Goal: Transaction & Acquisition: Purchase product/service

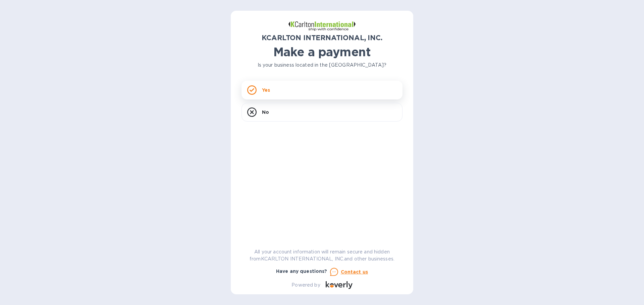
click at [268, 87] on p "Yes" at bounding box center [266, 90] width 8 height 7
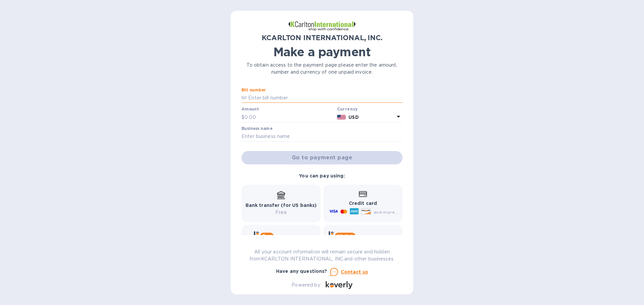
click at [270, 98] on input "text" at bounding box center [325, 98] width 156 height 10
click at [255, 98] on input "text" at bounding box center [325, 98] width 156 height 10
paste input "7250861"
type input "7250861"
click at [255, 116] on input "text" at bounding box center [289, 117] width 90 height 10
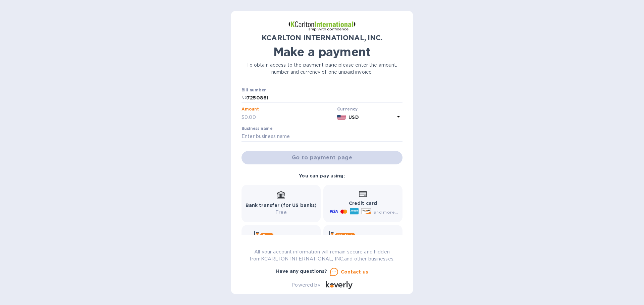
click at [272, 114] on input "text" at bounding box center [289, 117] width 90 height 10
click at [273, 99] on input "7250861" at bounding box center [325, 98] width 156 height 10
drag, startPoint x: 273, startPoint y: 99, endPoint x: 229, endPoint y: 96, distance: 44.7
click at [229, 96] on div "KCARLTON INTERNATIONAL, INC. Make a payment To obtain access to the payment pag…" at bounding box center [322, 152] width 644 height 305
click at [253, 101] on input "text" at bounding box center [325, 98] width 156 height 10
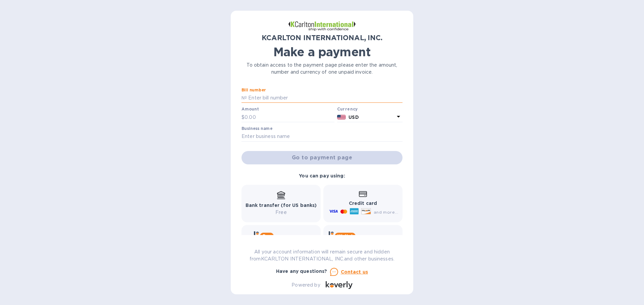
click at [253, 98] on input "text" at bounding box center [325, 98] width 156 height 10
paste input "7250861"
type input "7250861"
click at [245, 117] on input "text" at bounding box center [289, 117] width 90 height 10
paste input "3,677.63"
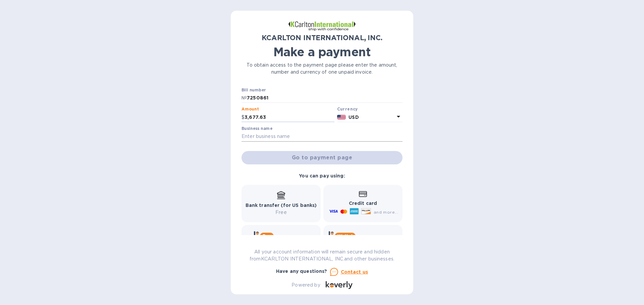
type input "3,677.63"
click at [283, 137] on input "text" at bounding box center [321, 137] width 161 height 10
click at [258, 135] on input "text" at bounding box center [321, 137] width 161 height 10
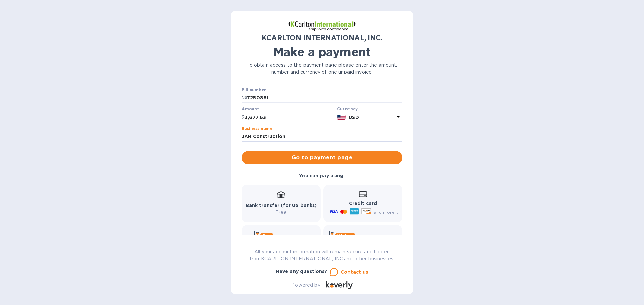
scroll to position [32, 0]
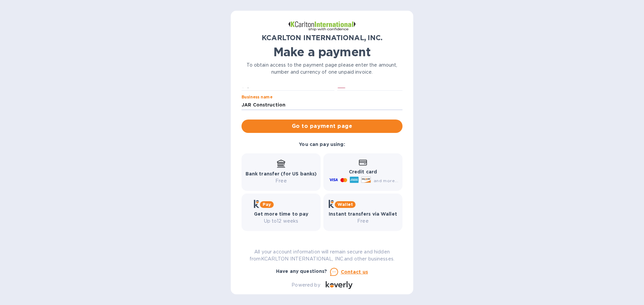
type input "JAR Construction"
click at [349, 167] on div "Credit card and more..." at bounding box center [363, 172] width 70 height 26
click at [337, 126] on span "Go to payment page" at bounding box center [322, 126] width 150 height 8
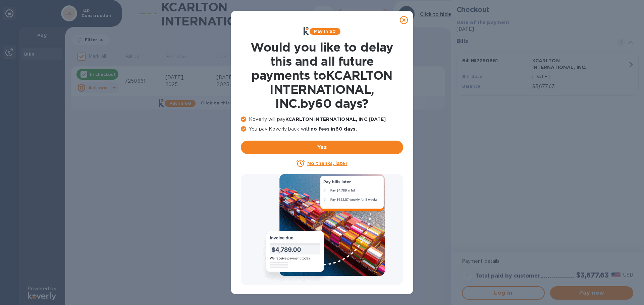
click at [330, 163] on u "No thanks, later" at bounding box center [327, 163] width 40 height 5
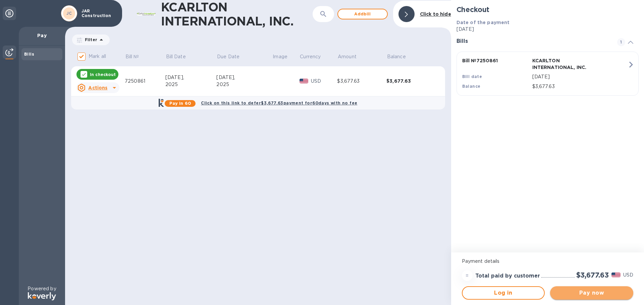
click at [595, 295] on span "Pay now" at bounding box center [591, 293] width 72 height 8
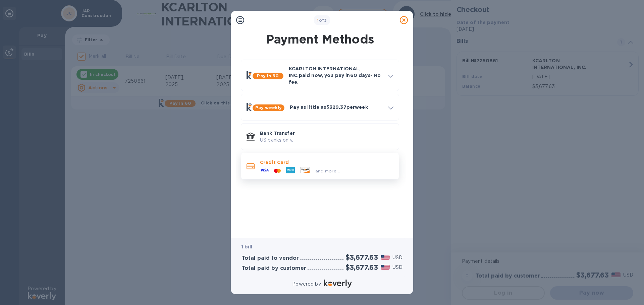
click at [277, 159] on p "Credit Card" at bounding box center [326, 162] width 133 height 7
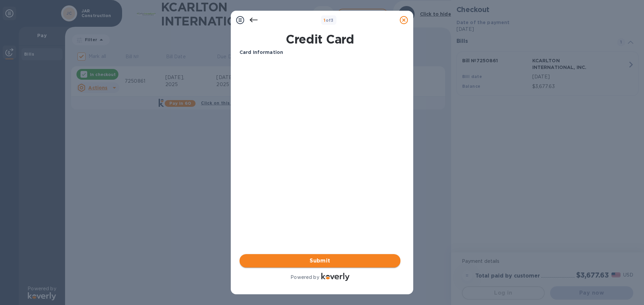
click at [324, 259] on span "Submit" at bounding box center [320, 261] width 150 height 8
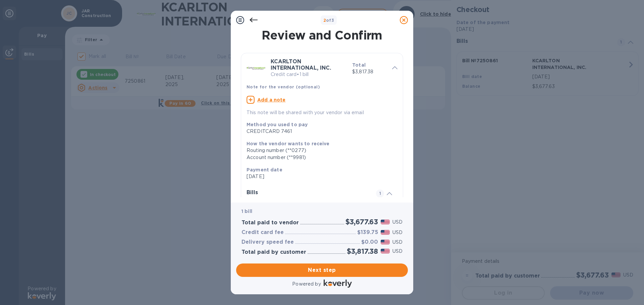
click at [252, 18] on icon at bounding box center [253, 20] width 8 height 8
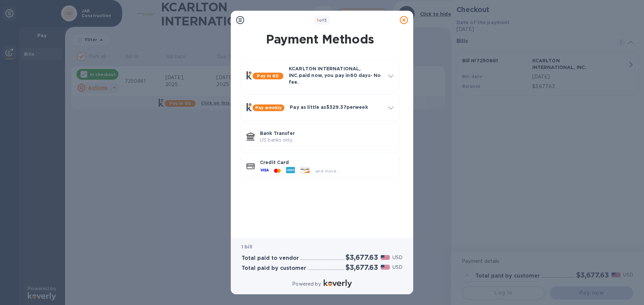
click at [403, 20] on icon at bounding box center [404, 20] width 8 height 8
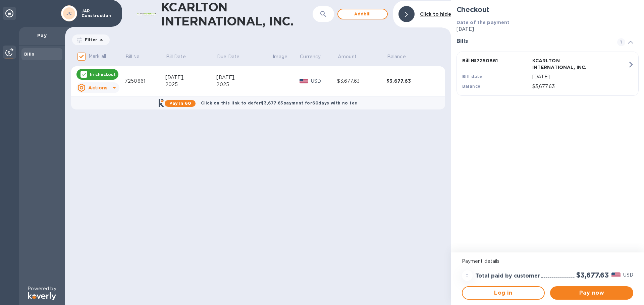
click at [99, 87] on u "Actions" at bounding box center [97, 87] width 19 height 5
click at [196, 81] on div at bounding box center [322, 152] width 644 height 305
click at [104, 73] on p "In checkout" at bounding box center [103, 75] width 26 height 6
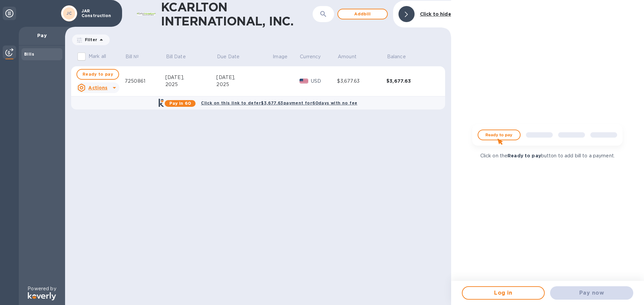
click at [508, 135] on img at bounding box center [547, 138] width 161 height 32
click at [278, 102] on b "Click on this link to defer $3,677.63 payment for 60 days with no fee" at bounding box center [279, 103] width 156 height 5
checkbox input "true"
